Goal: Task Accomplishment & Management: Manage account settings

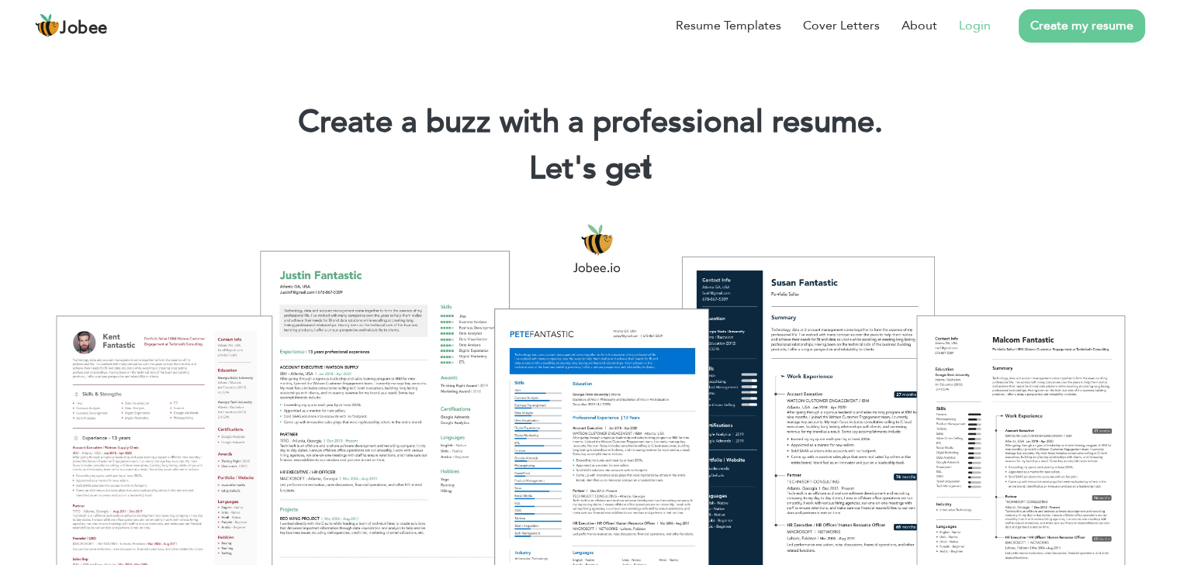
click at [985, 26] on link "Login" at bounding box center [975, 25] width 32 height 19
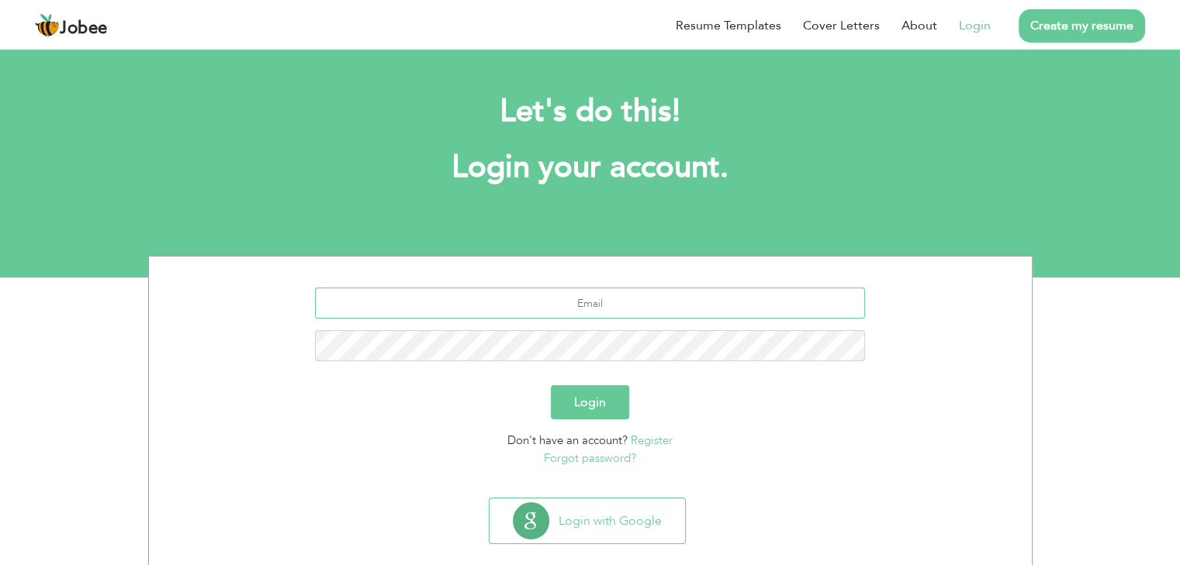
click at [686, 308] on input "text" at bounding box center [590, 303] width 550 height 31
click at [693, 309] on input "text" at bounding box center [590, 303] width 550 height 31
click at [697, 305] on input "text" at bounding box center [590, 303] width 550 height 31
click at [605, 313] on input "ra" at bounding box center [590, 303] width 550 height 31
type input "ranamazhar74@gmail.com"
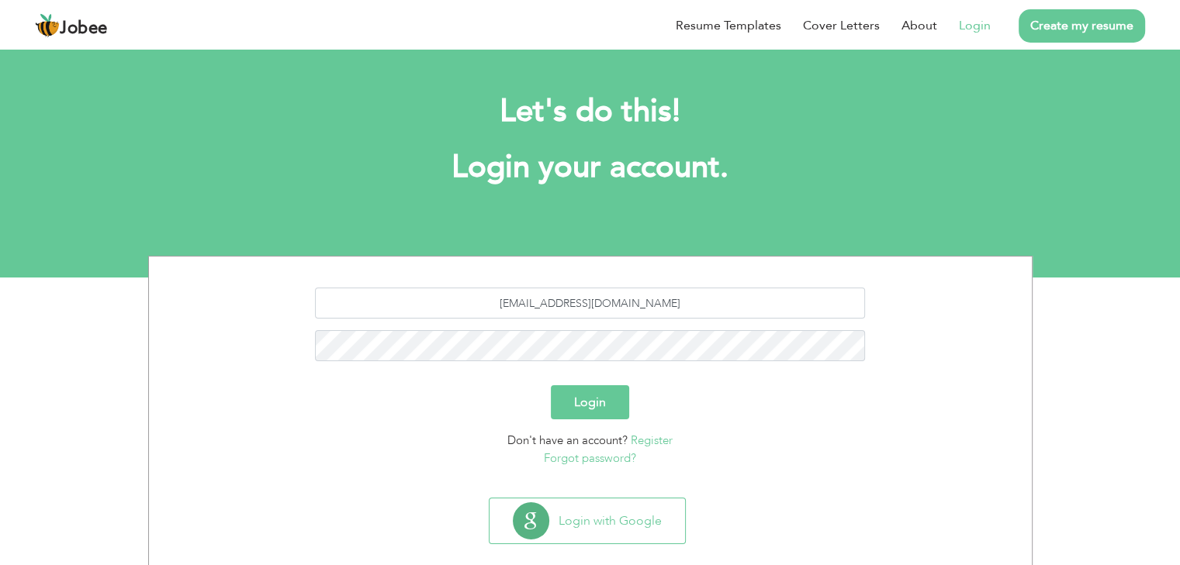
click at [583, 395] on button "Login" at bounding box center [590, 402] width 78 height 34
